Goal: Task Accomplishment & Management: Complete application form

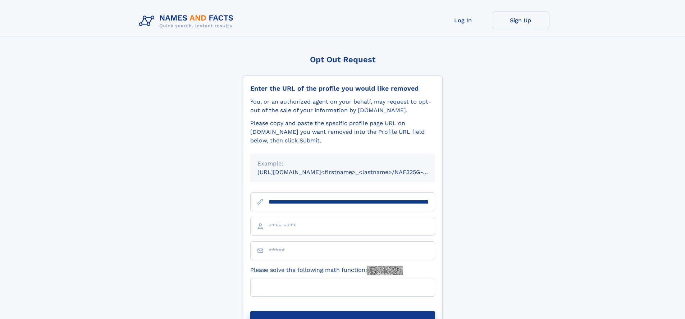
scroll to position [0, 72]
type input "**********"
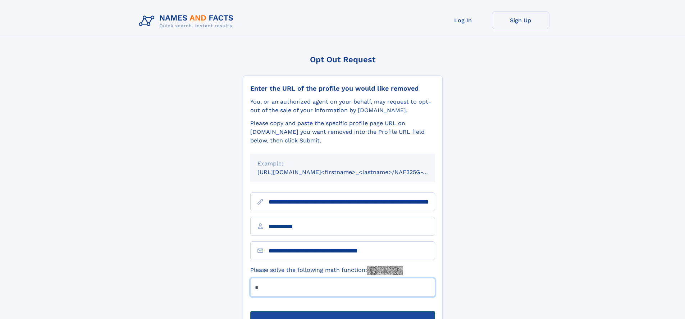
type input "*"
click at [342, 311] on button "Submit Opt Out Request" at bounding box center [342, 322] width 185 height 23
